Goal: Navigation & Orientation: Find specific page/section

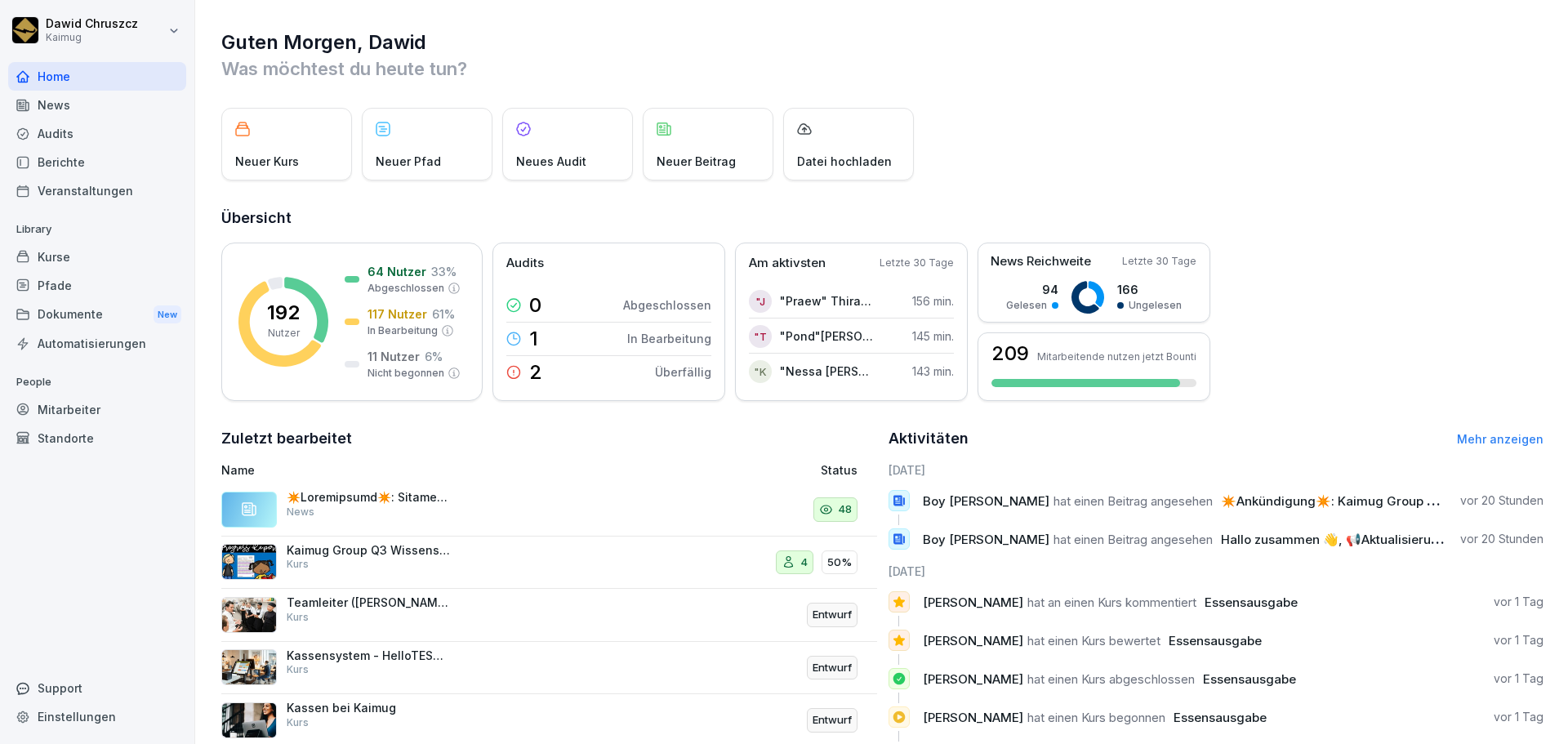
click at [106, 260] on div "Kurse" at bounding box center [97, 256] width 178 height 28
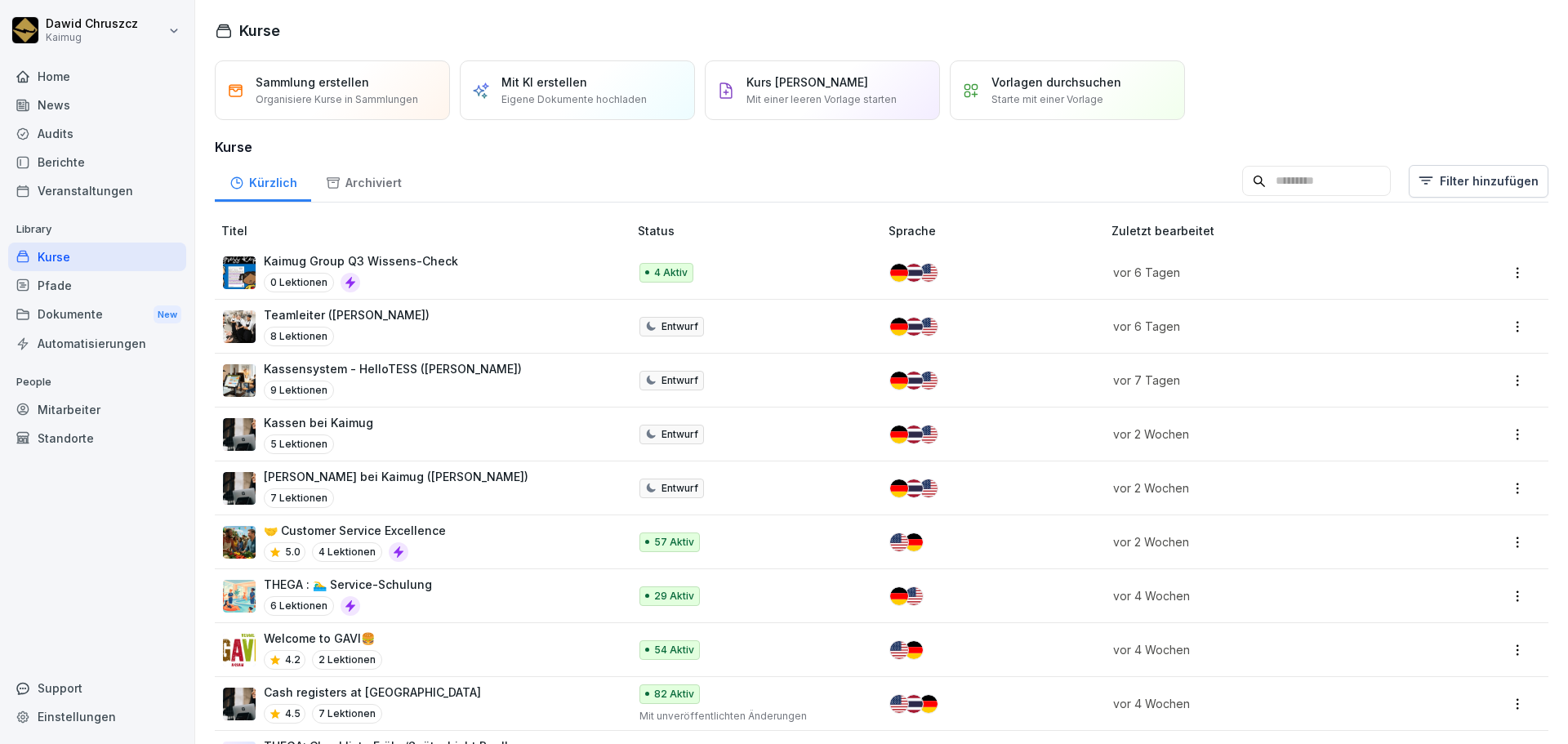
click at [407, 262] on p "Kaimug Group Q3 Wissens-Check" at bounding box center [361, 260] width 195 height 17
